Goal: Task Accomplishment & Management: Manage account settings

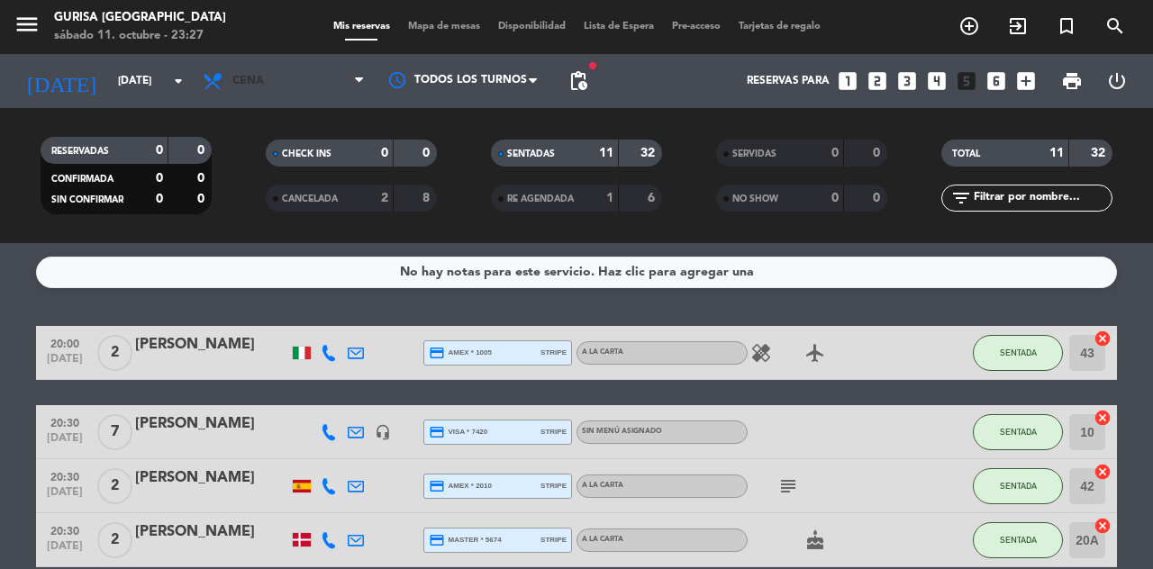
click at [241, 94] on span "Cena" at bounding box center [284, 81] width 180 height 40
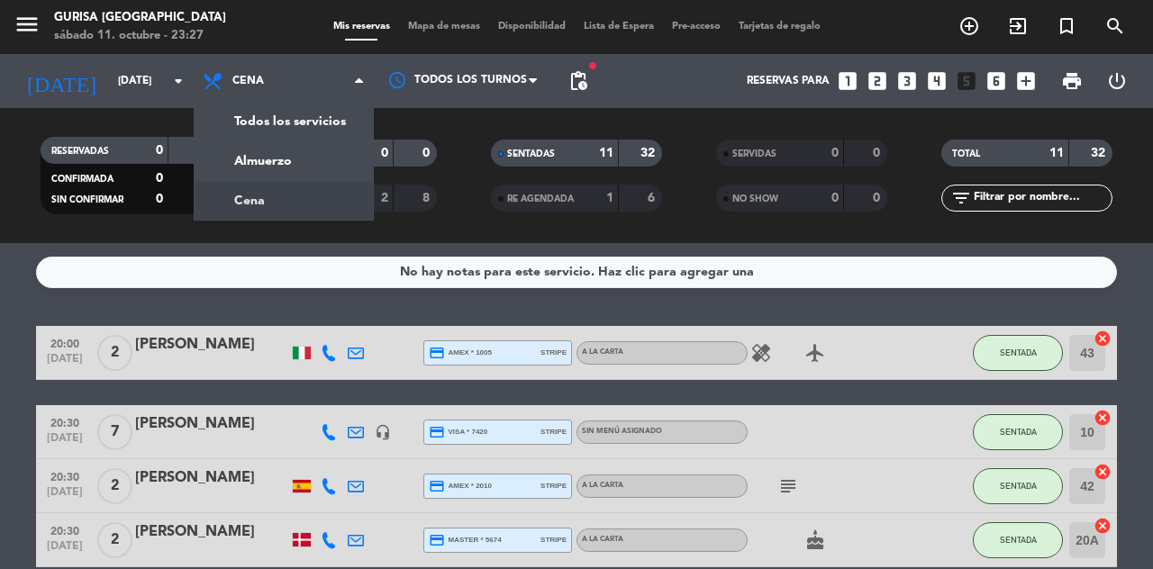
click at [109, 88] on input "[DATE]" at bounding box center [180, 81] width 143 height 31
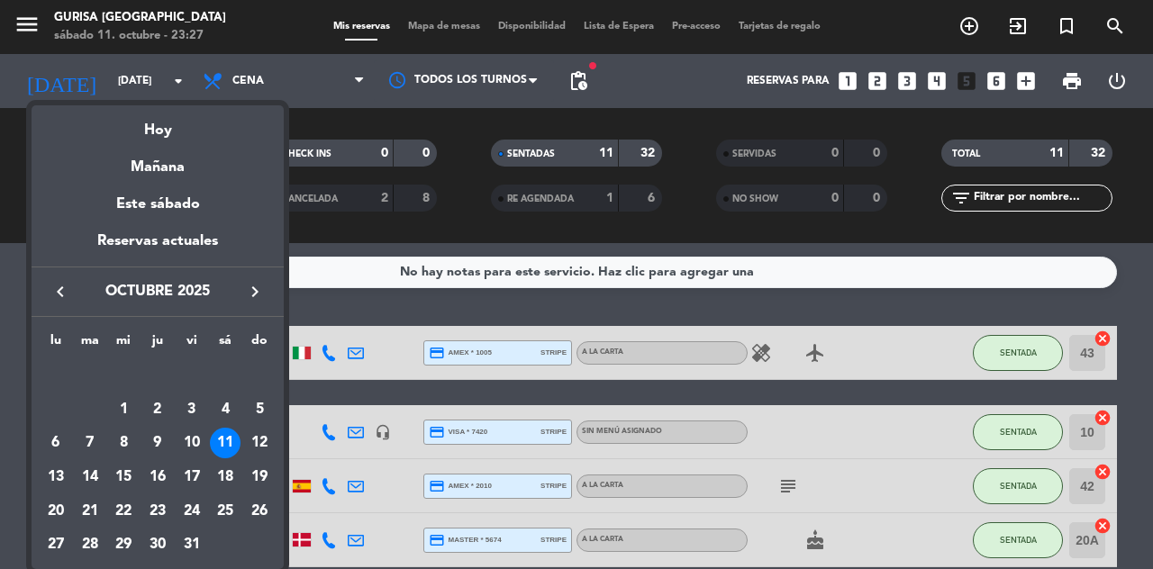
click at [79, 484] on div "14" at bounding box center [90, 477] width 31 height 31
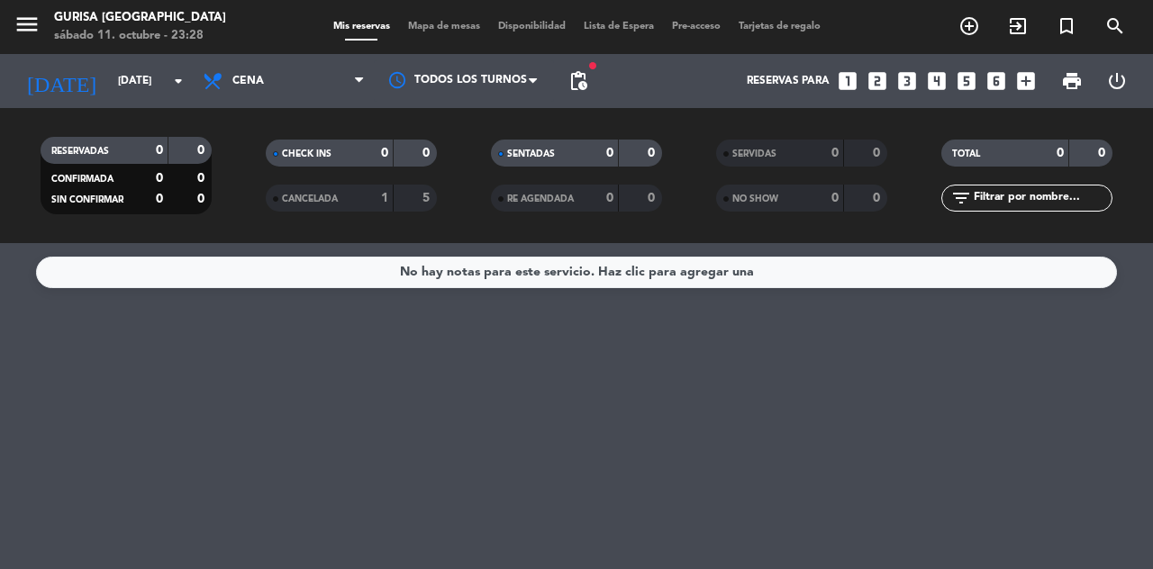
click at [109, 84] on input "[DATE]" at bounding box center [180, 81] width 143 height 31
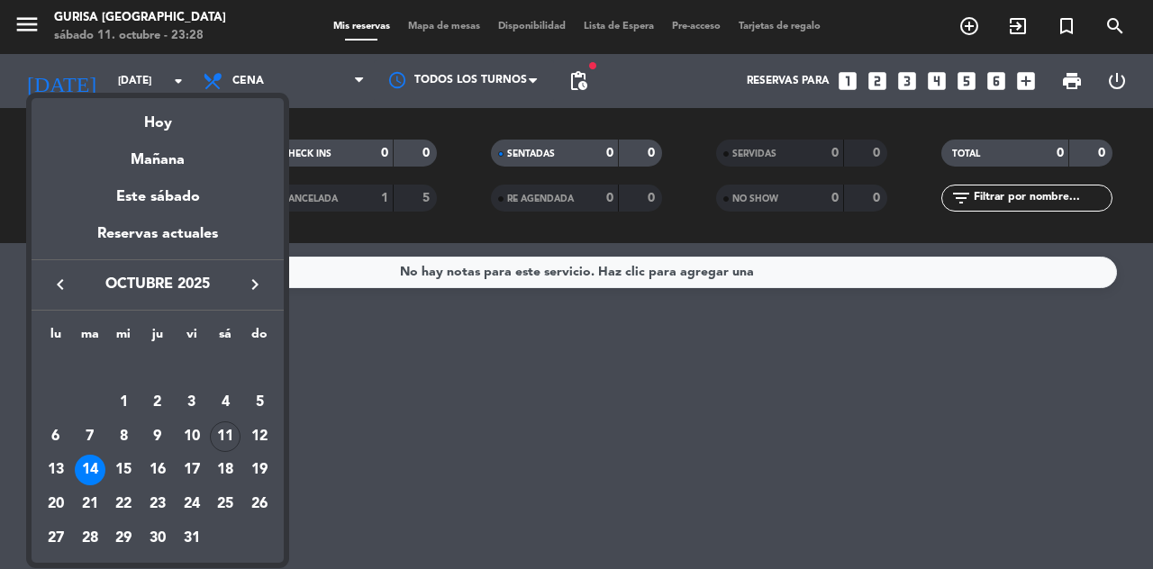
click at [94, 91] on div "semana que viene esta semana semana previa misma semana del año anterior [DATE]…" at bounding box center [158, 326] width 252 height 474
click at [230, 76] on div at bounding box center [576, 284] width 1153 height 569
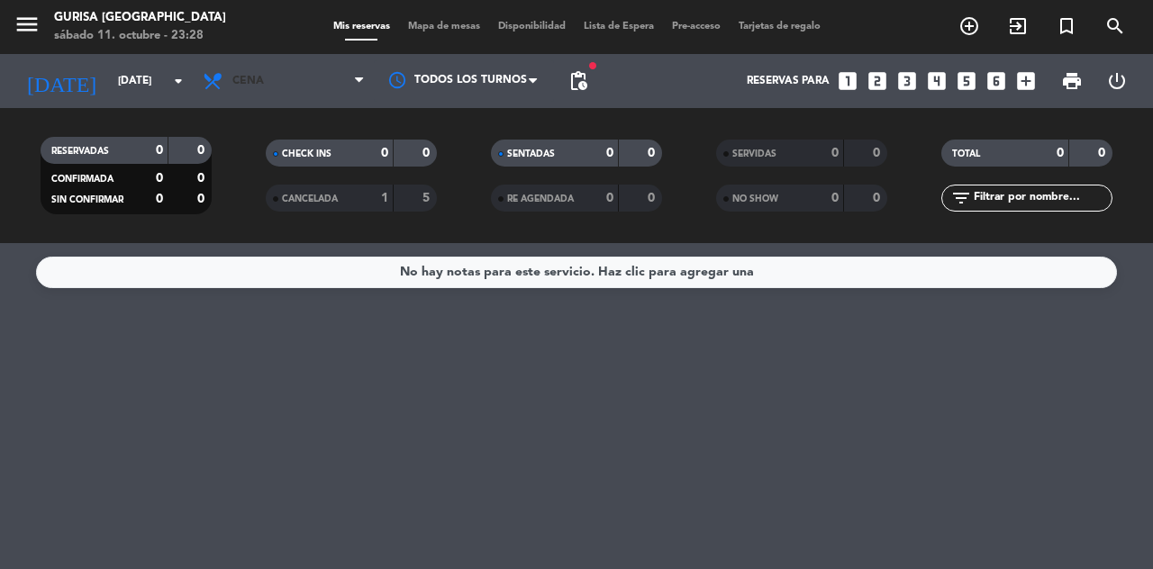
click at [224, 85] on icon at bounding box center [215, 81] width 26 height 22
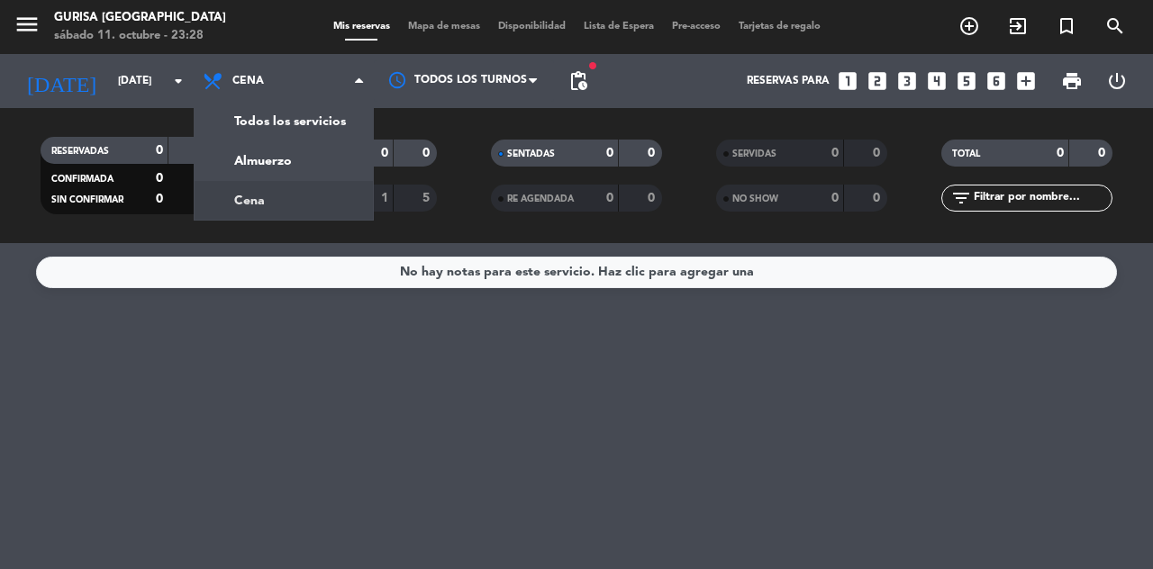
click at [232, 182] on div "menu Gurisa Madrid [DATE] 11. octubre - 23:28 Mis reservas Mapa de mesas Dispon…" at bounding box center [576, 121] width 1153 height 243
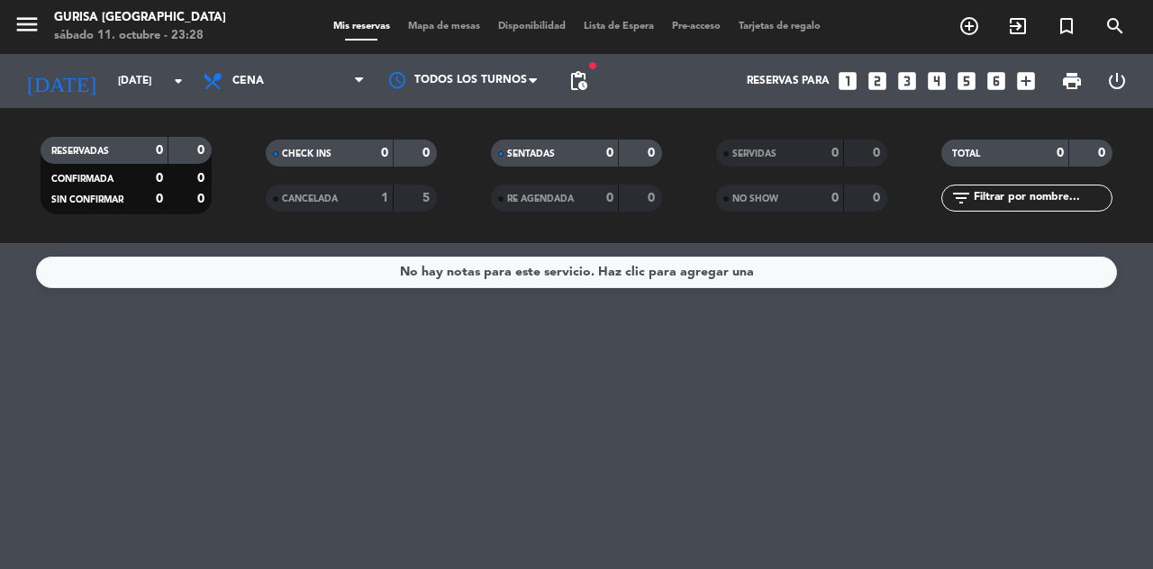
click at [212, 85] on icon at bounding box center [215, 81] width 26 height 22
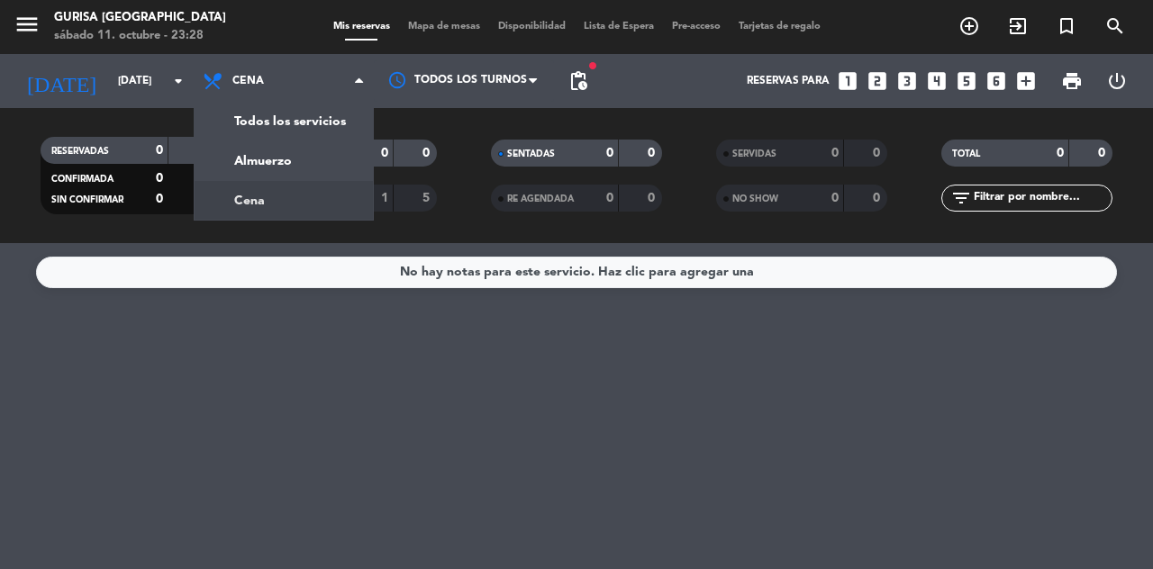
click at [242, 172] on div "menu Gurisa Madrid [DATE] 11. octubre - 23:28 Mis reservas Mapa de mesas Dispon…" at bounding box center [576, 121] width 1153 height 243
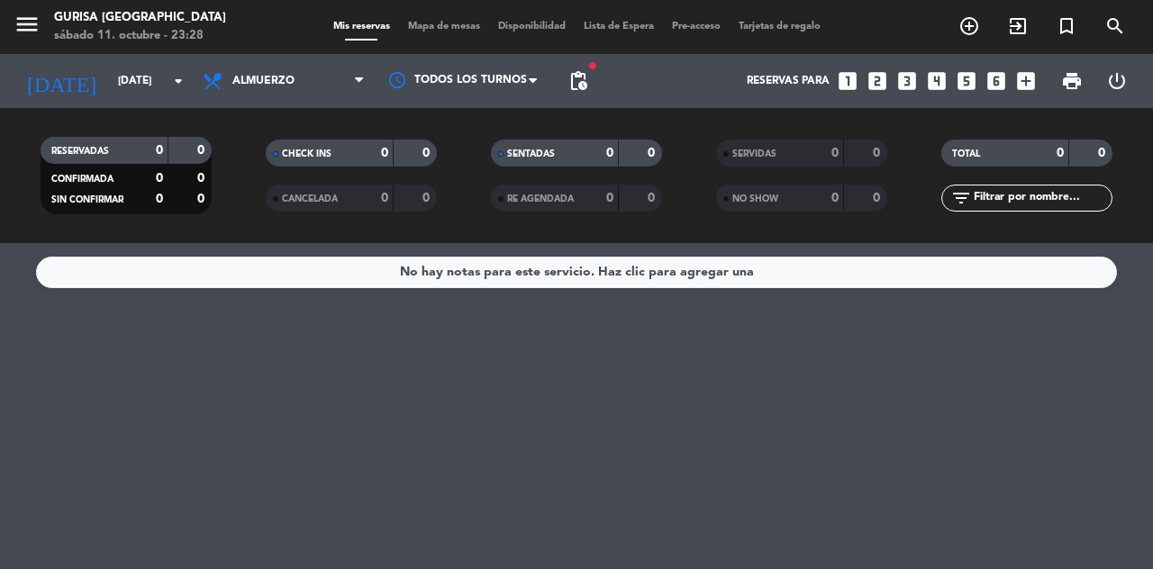
click at [583, 90] on span "pending_actions" at bounding box center [579, 81] width 22 height 22
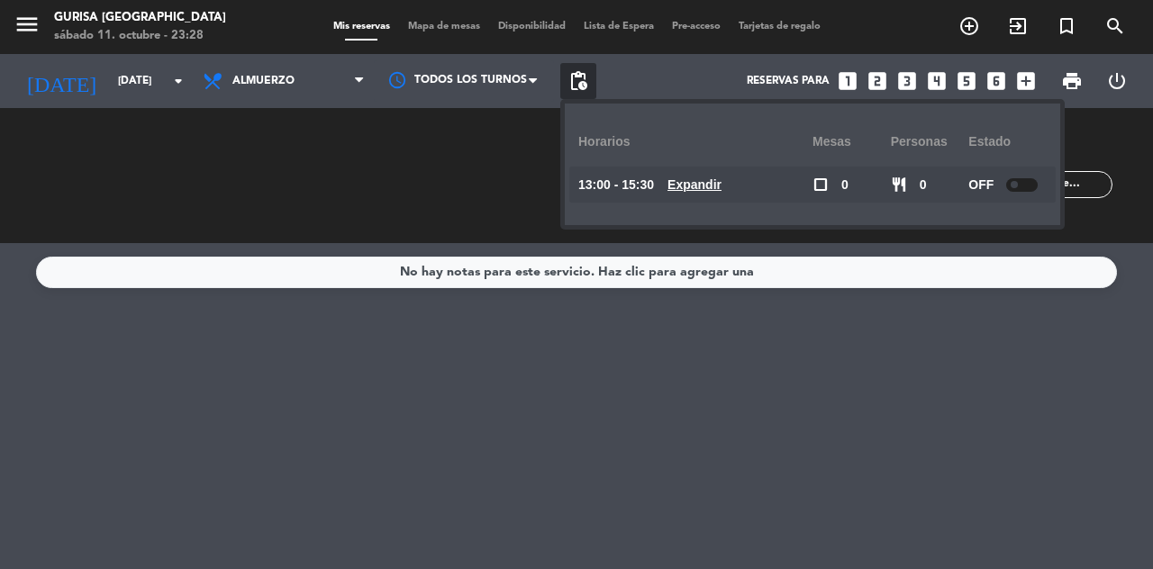
click at [1027, 178] on div at bounding box center [1022, 185] width 32 height 14
click at [1066, 356] on div "No hay notas para este servicio. Haz clic para agregar una" at bounding box center [576, 406] width 1153 height 326
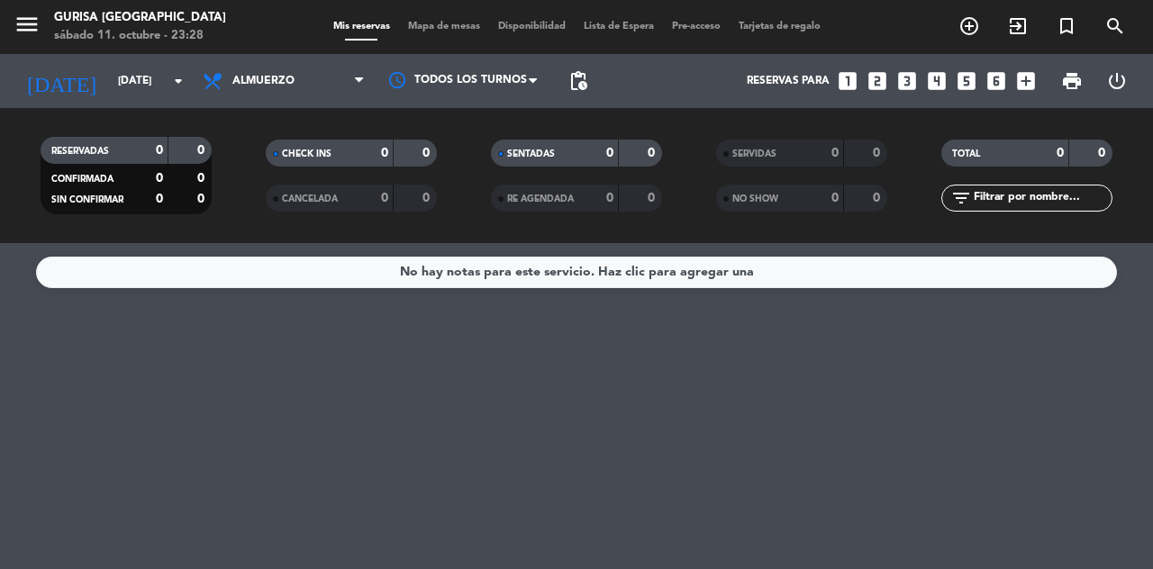
click at [587, 86] on span "pending_actions" at bounding box center [579, 81] width 22 height 22
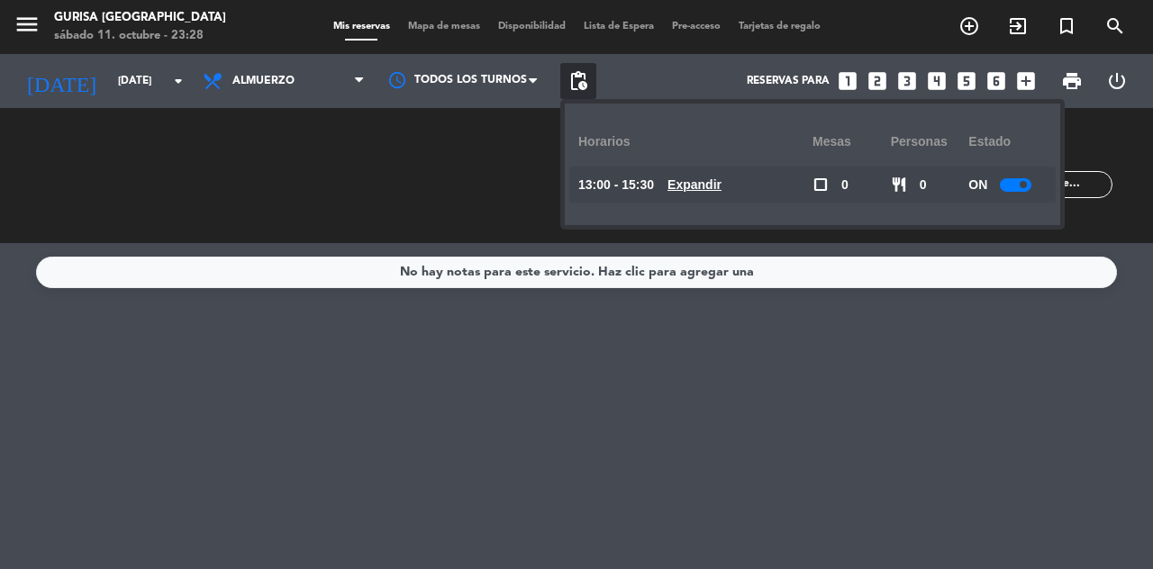
click at [714, 177] on u "Expandir" at bounding box center [695, 184] width 54 height 14
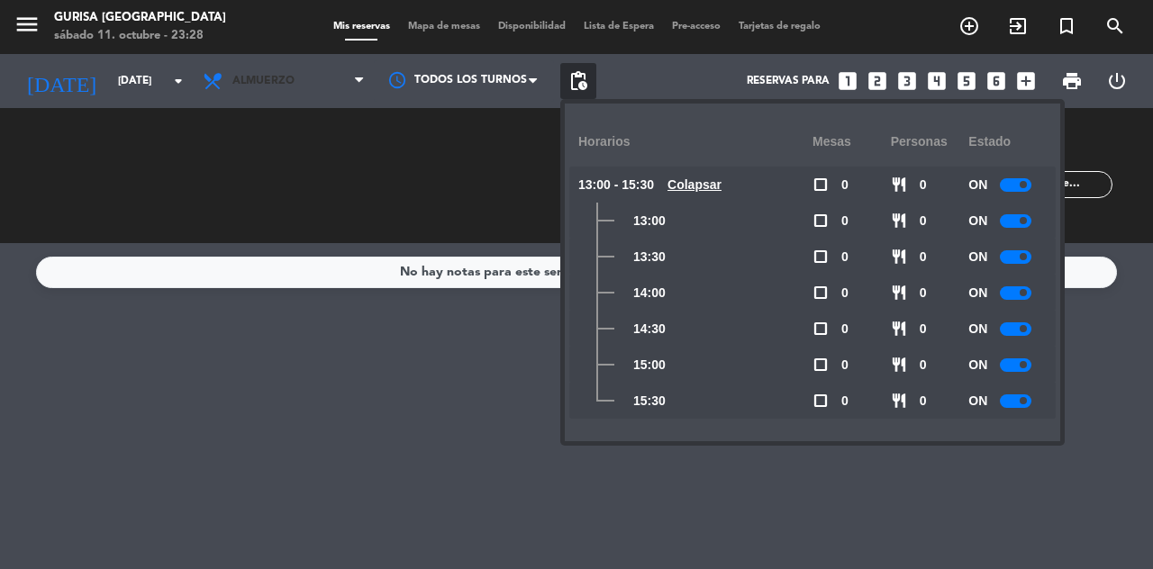
click at [226, 84] on icon at bounding box center [215, 81] width 26 height 22
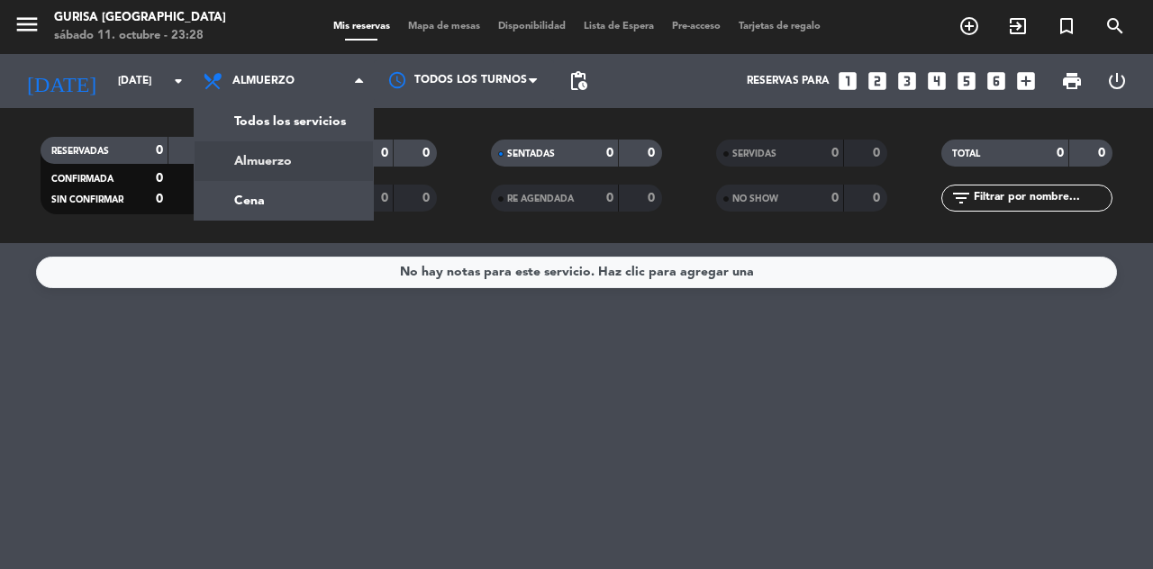
click at [233, 214] on div "menu Gurisa Madrid [DATE] 11. octubre - 23:28 Mis reservas Mapa de mesas Dispon…" at bounding box center [576, 121] width 1153 height 243
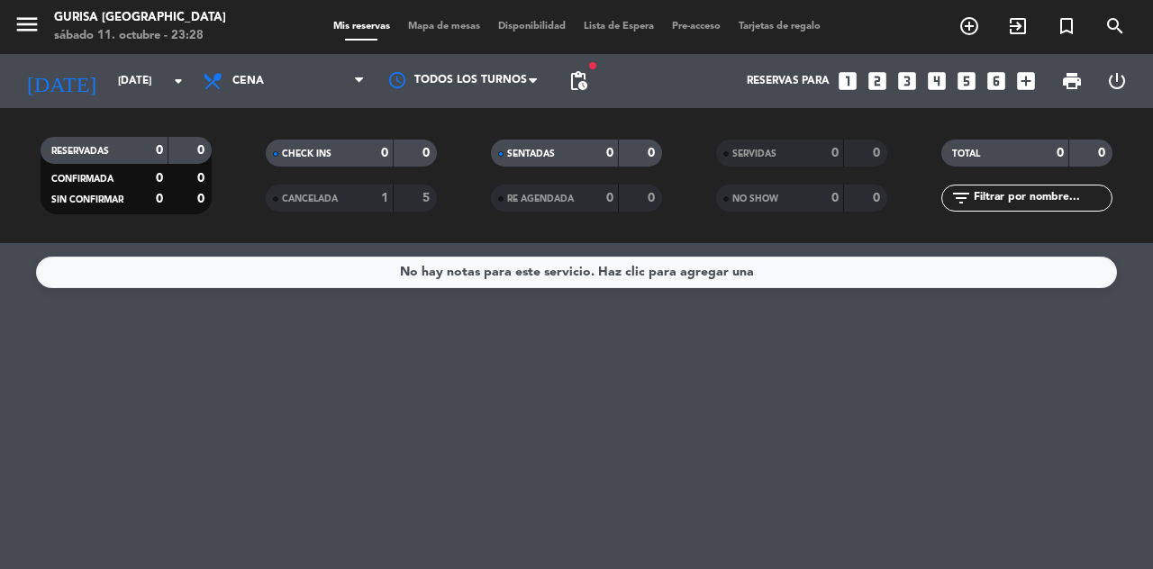
click at [575, 87] on span "pending_actions" at bounding box center [579, 81] width 22 height 22
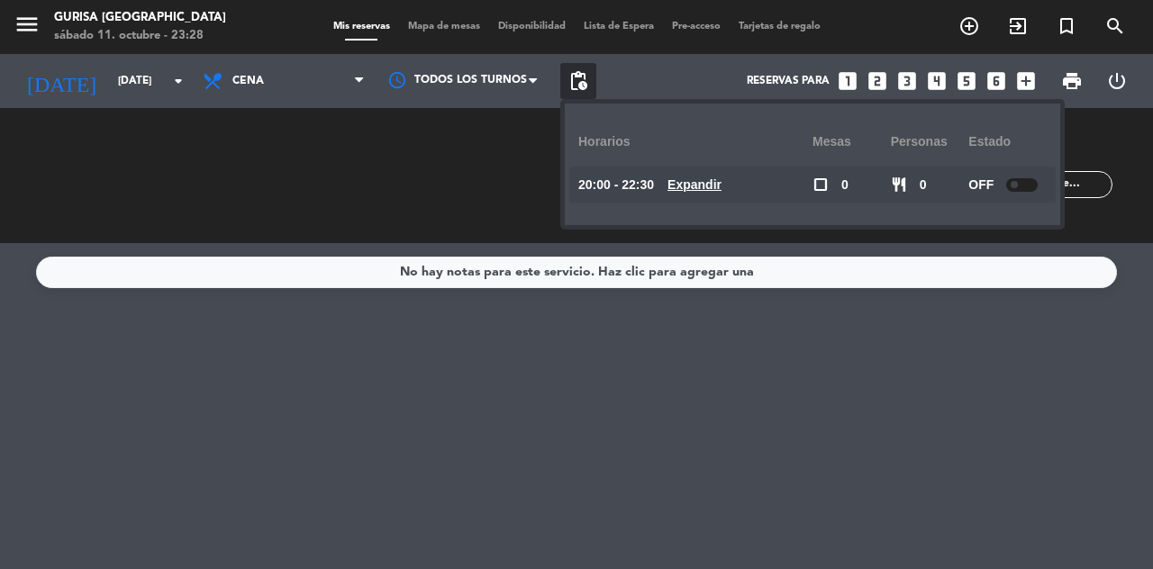
click at [712, 181] on u "Expandir" at bounding box center [695, 184] width 54 height 14
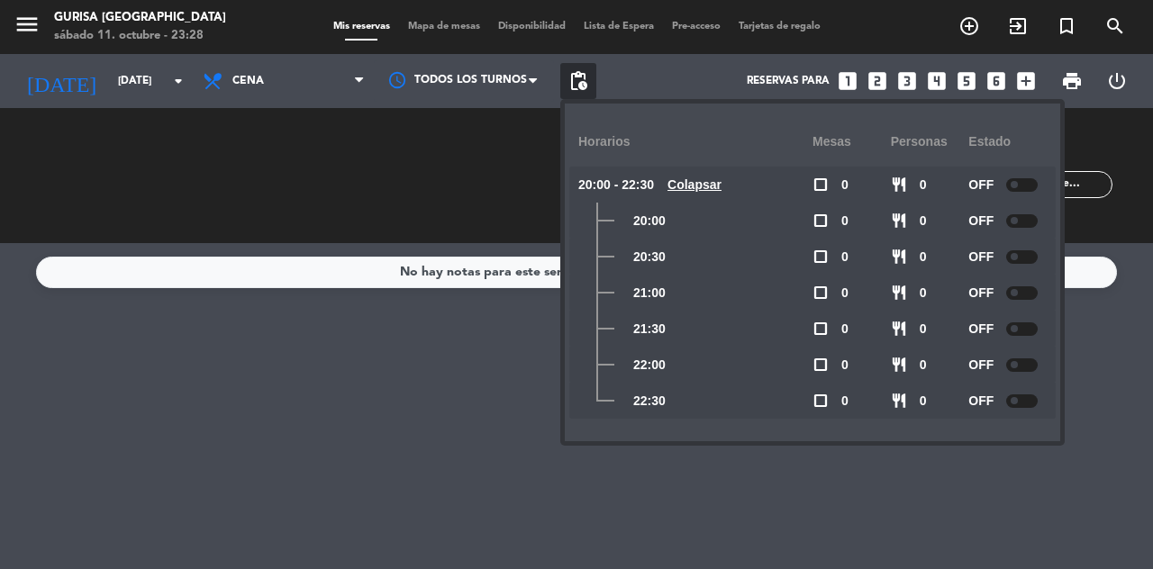
click at [569, 86] on span "pending_actions" at bounding box center [579, 81] width 22 height 22
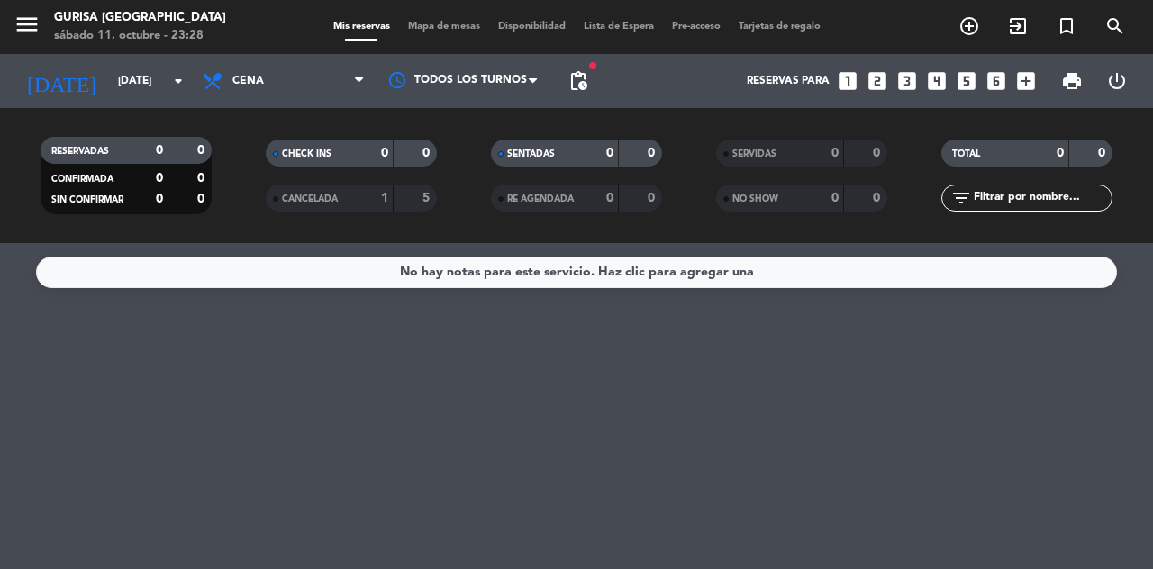
click at [573, 86] on span "pending_actions" at bounding box center [579, 81] width 22 height 22
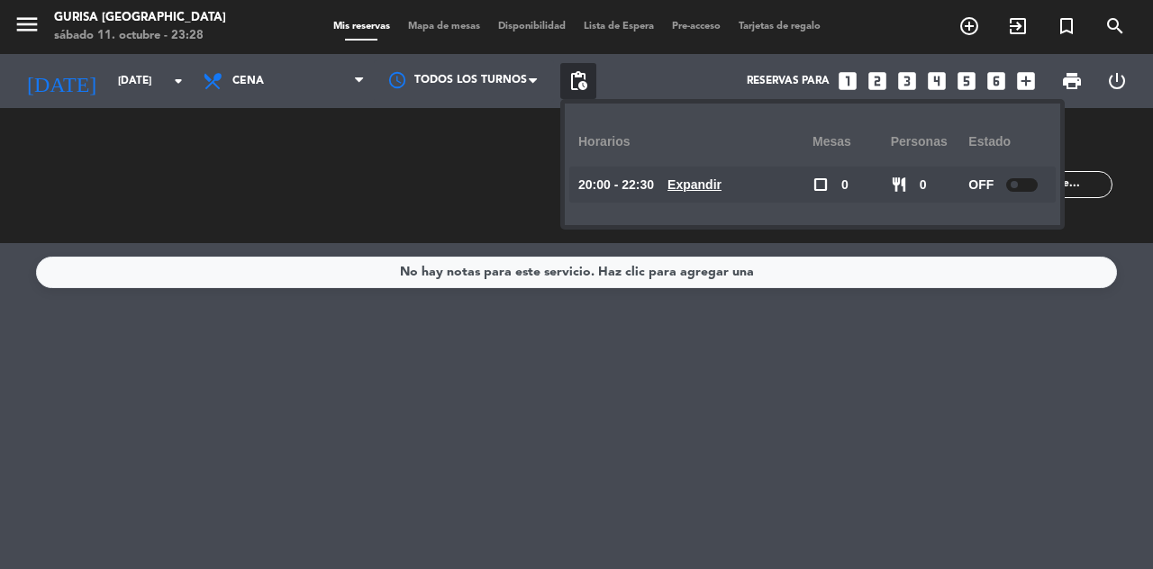
click at [1021, 189] on div at bounding box center [1022, 185] width 32 height 14
click at [716, 63] on div "Reservas para looks_one looks_two looks_3 looks_4 looks_5 looks_6 add_box" at bounding box center [820, 81] width 448 height 54
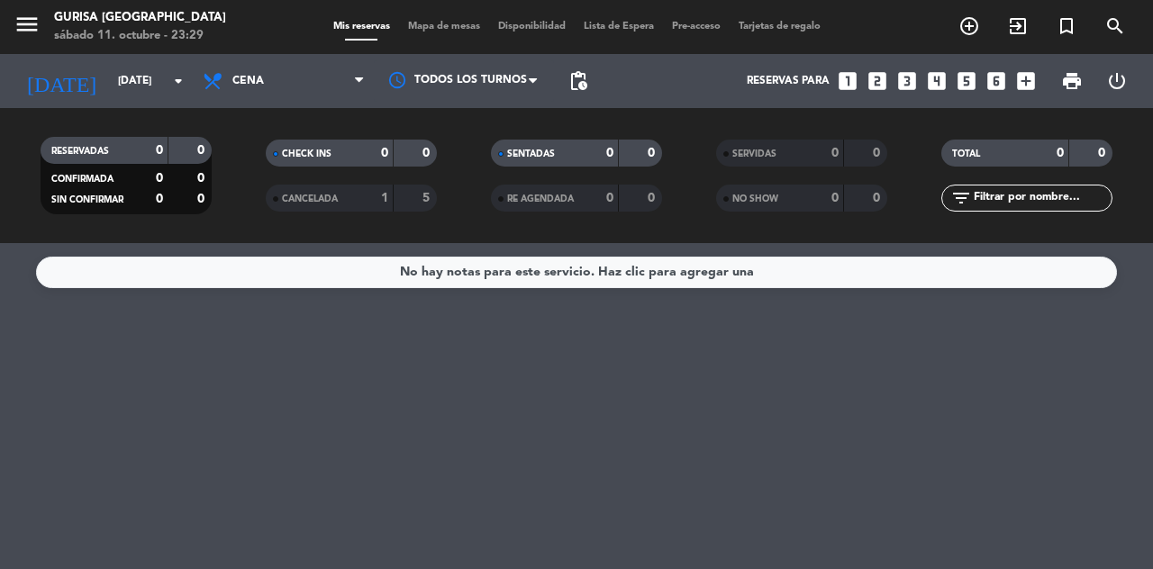
click at [162, 85] on input "[DATE]" at bounding box center [180, 81] width 143 height 31
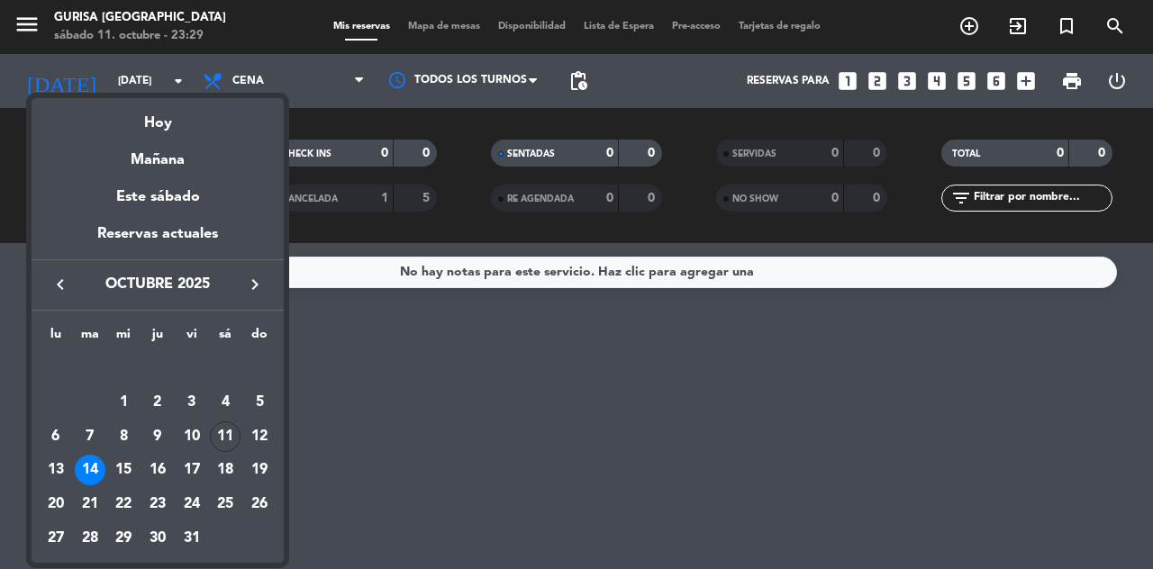
click at [119, 482] on div "15" at bounding box center [123, 470] width 31 height 31
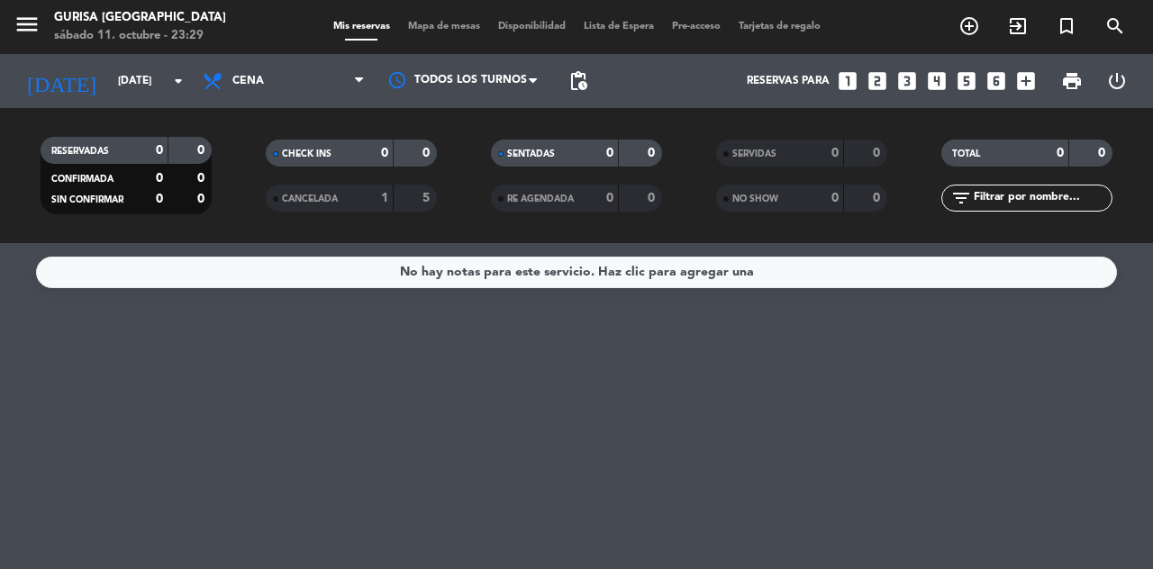
type input "[DATE]"
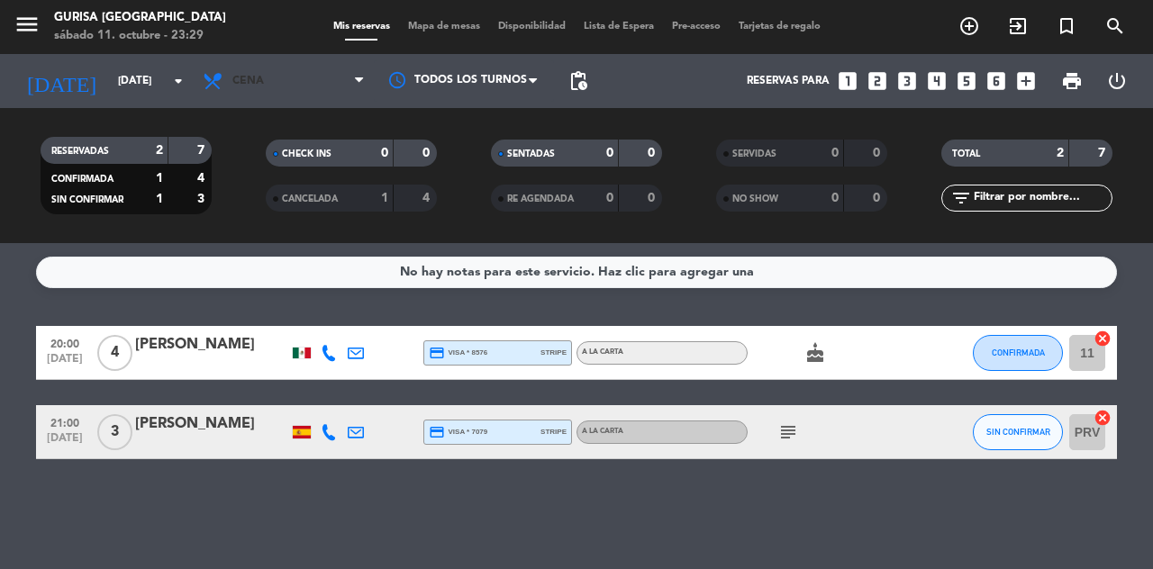
click at [226, 91] on span at bounding box center [215, 81] width 26 height 22
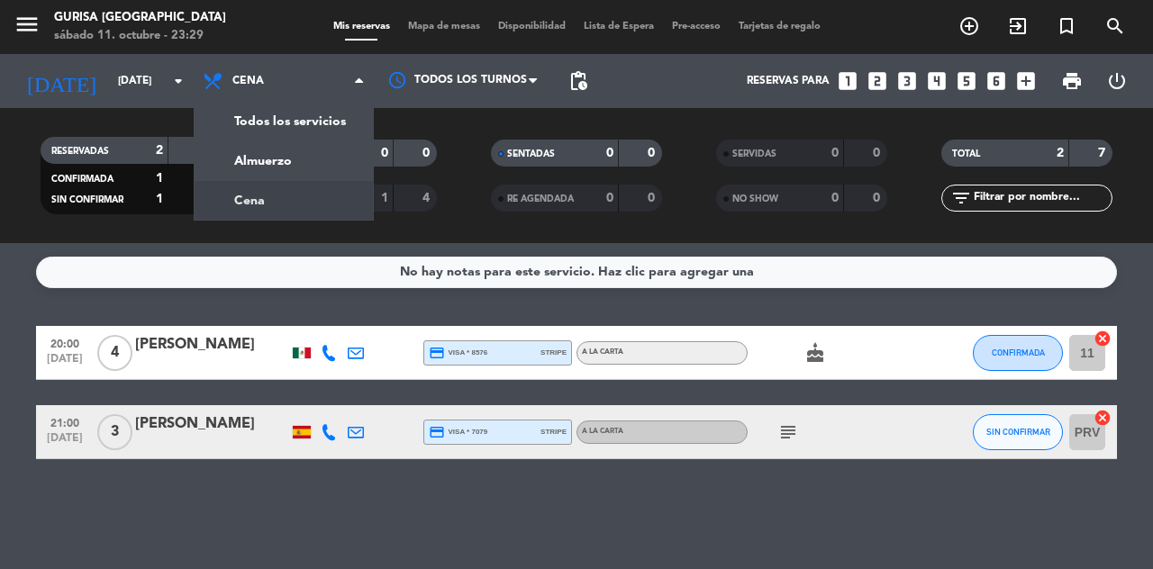
click at [214, 165] on div "menu Gurisa Madrid [DATE] 11. octubre - 23:29 Mis reservas Mapa de mesas Dispon…" at bounding box center [576, 121] width 1153 height 243
